Goal: Communication & Community: Answer question/provide support

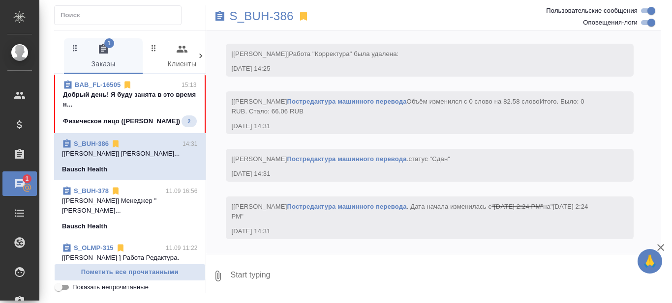
scroll to position [148, 0]
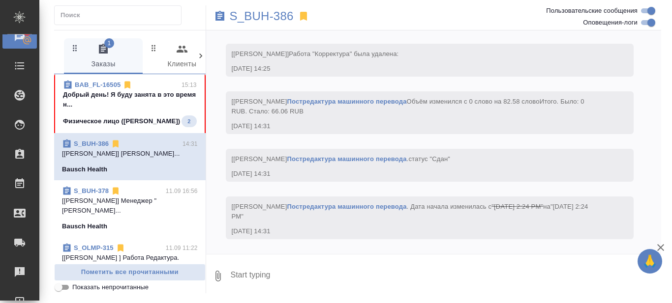
click at [134, 98] on p "Добрый день! Я буду занята в это время н..." at bounding box center [130, 100] width 134 height 20
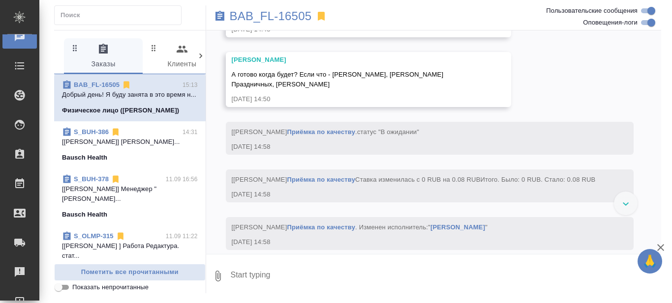
scroll to position [3422, 0]
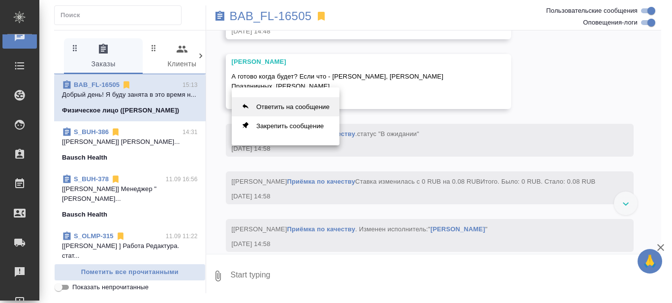
click at [292, 105] on button "Ответить на сообщение" at bounding box center [286, 106] width 108 height 19
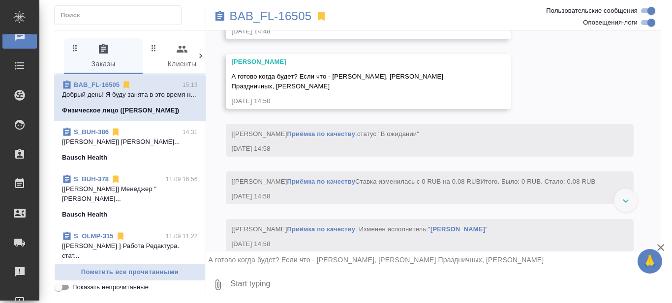
scroll to position [3432, 0]
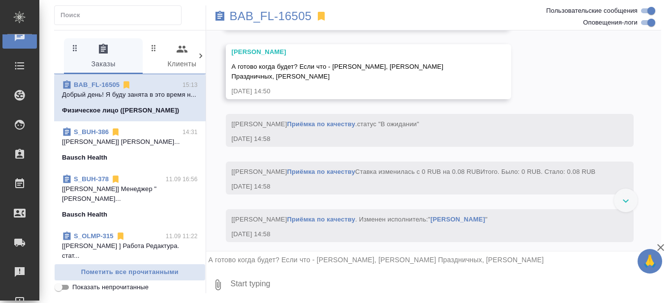
click at [260, 275] on textarea at bounding box center [446, 284] width 432 height 33
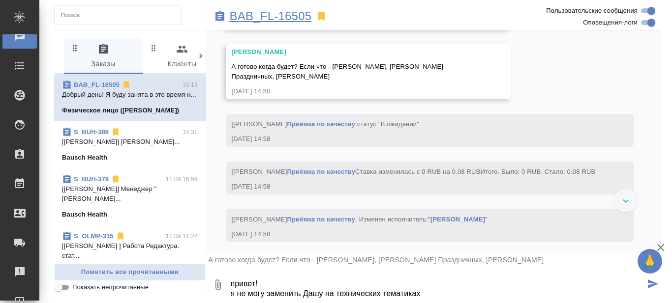
click at [293, 18] on p "BAB_FL-16505" at bounding box center [271, 16] width 82 height 10
click at [428, 299] on div ".cls-1 fill:#fff; AWATERA Prazdnichnykh [PERSON_NAME] Спецификации Заказы 0 Чат…" at bounding box center [336, 151] width 672 height 303
click at [428, 294] on textarea "привет! я не могу заменить Дашу на технических тематиках" at bounding box center [437, 284] width 415 height 33
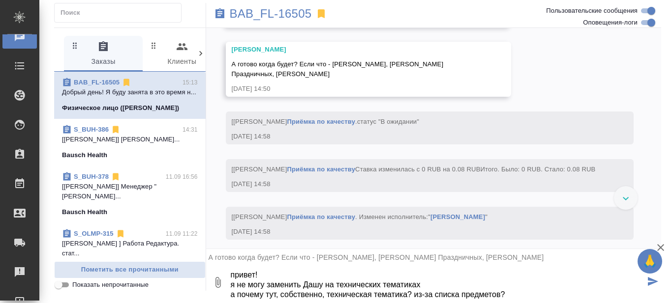
click at [422, 280] on textarea "привет! я не могу заменить Дашу на технических тематиках а почему тут, собствен…" at bounding box center [437, 282] width 415 height 33
click at [428, 283] on textarea "привет! я не могу заменить Дашу на технических тематиках а почему тут, собствен…" at bounding box center [437, 282] width 415 height 33
click at [419, 283] on textarea "привет! я не могу заменить Дашу на технических тематиках а почему тут, собствен…" at bounding box center [437, 282] width 415 height 33
click at [389, 287] on textarea "привет! я не могу заменить Дашу на технических тематиках а почему тут, собствен…" at bounding box center [437, 282] width 415 height 33
click at [510, 292] on textarea "привет! я не могу заменить Дашу на технических тематиках а почему тут, собствен…" at bounding box center [437, 282] width 415 height 33
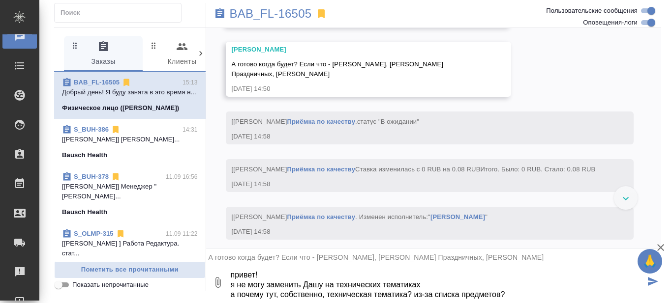
click at [452, 283] on textarea "привет! я не могу заменить Дашу на технических тематиках а почему тут, собствен…" at bounding box center [437, 282] width 415 height 33
click at [421, 286] on textarea "привет! я не могу заменить Дашу на технических тематиках, договаривались, что э…" at bounding box center [437, 282] width 415 height 33
drag, startPoint x: 507, startPoint y: 283, endPoint x: 537, endPoint y: 281, distance: 30.5
click at [537, 281] on textarea "привет! я не могу заменить Дашу на технических тематиках, мы же договаривались,…" at bounding box center [437, 282] width 415 height 33
click at [513, 296] on textarea "привет! я не могу заменить Дашу на технических тематиках, мы же договаривались …" at bounding box center [437, 282] width 415 height 33
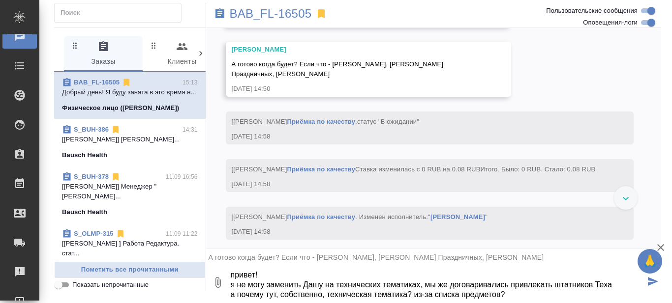
type textarea "привет! я не могу заменить Дашу на технических тематиках, мы же договаривались …"
click at [648, 280] on icon "submit" at bounding box center [653, 281] width 10 height 9
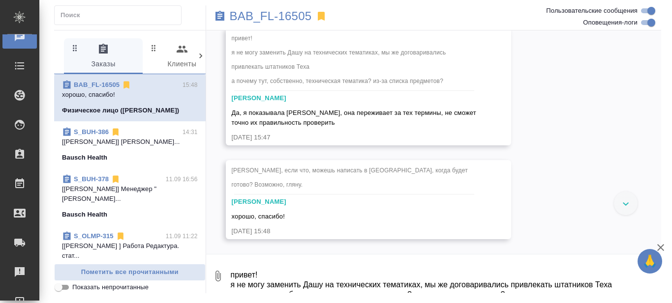
scroll to position [4321, 0]
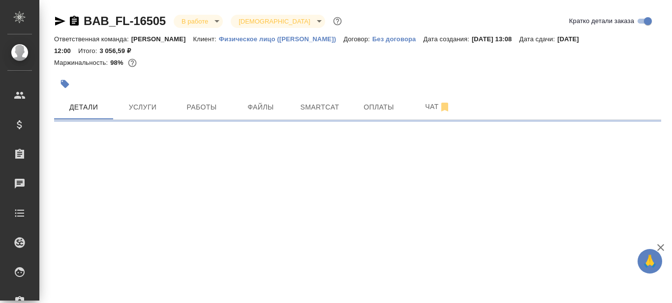
select select "RU"
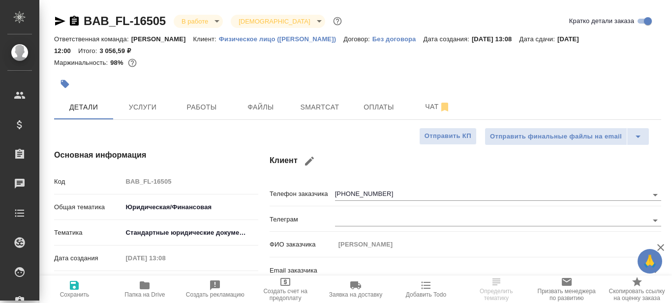
type textarea "x"
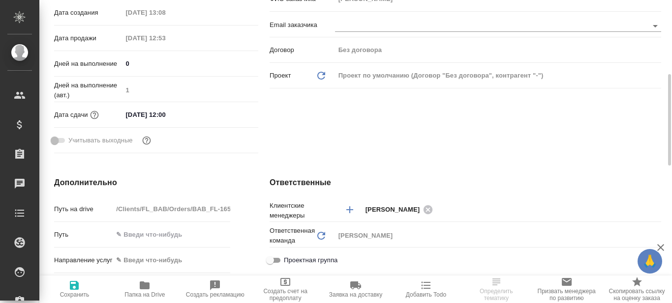
scroll to position [295, 0]
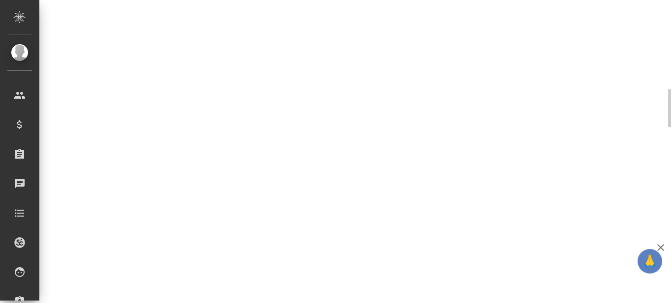
click at [142, 293] on div ".cls-1 fill:#fff; AWATERA Prazdnichnykh [PERSON_NAME] Спецификации Заказы 0 Чат…" at bounding box center [336, 151] width 672 height 303
select select "RU"
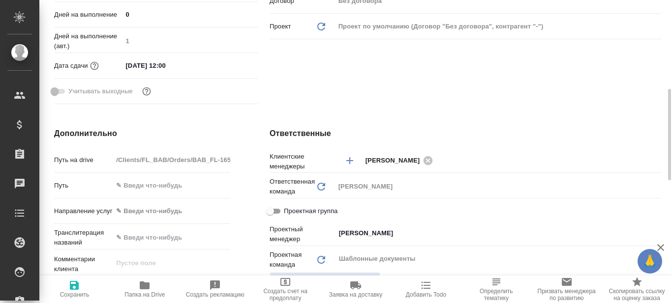
type textarea "x"
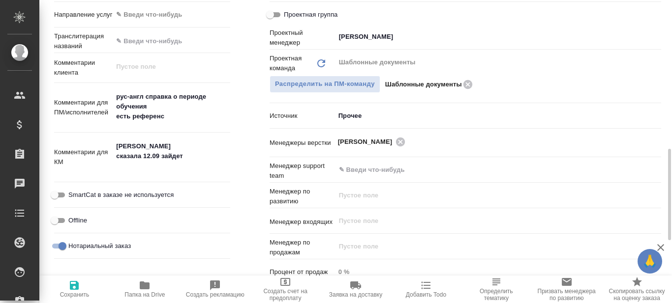
click at [145, 285] on icon "button" at bounding box center [145, 286] width 10 height 8
type textarea "x"
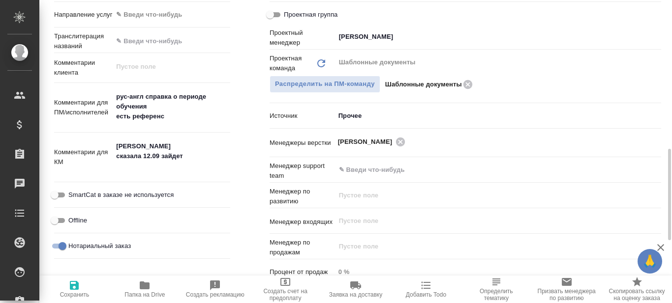
type textarea "x"
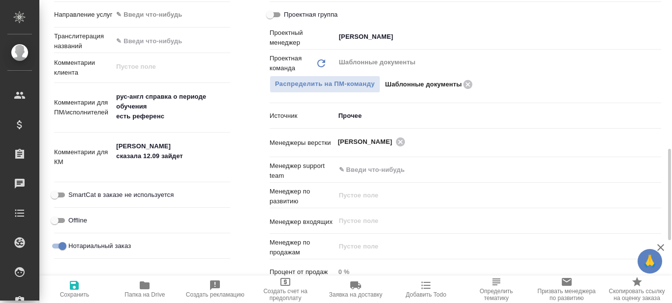
type textarea "x"
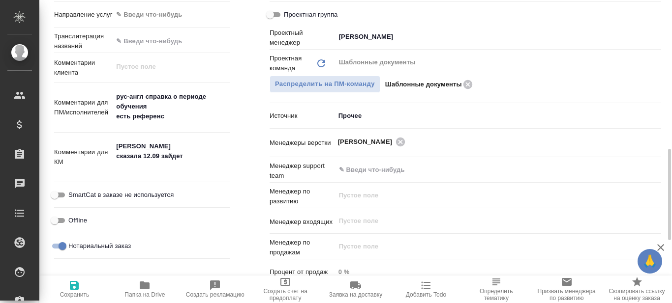
type textarea "x"
